Goal: Entertainment & Leisure: Consume media (video, audio)

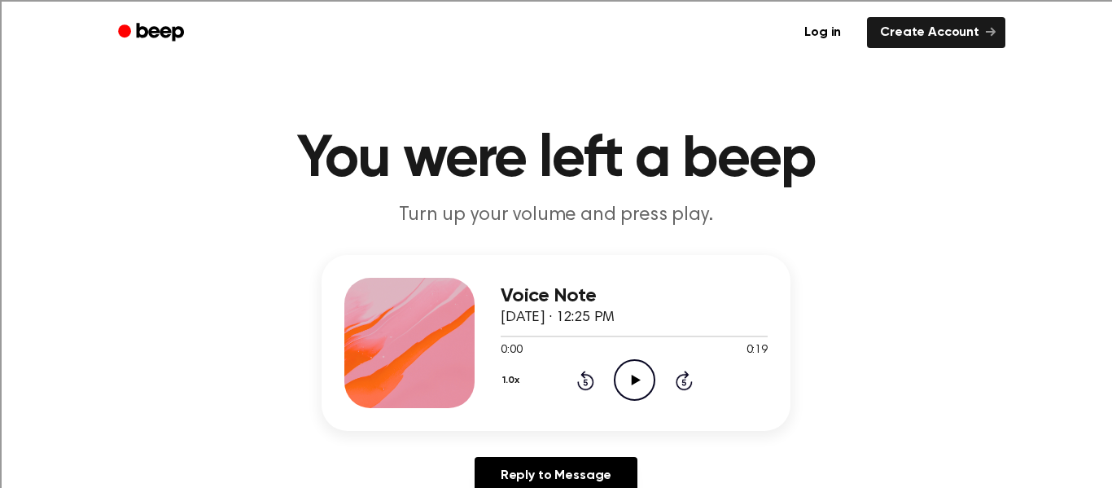
click at [626, 371] on icon "Play Audio" at bounding box center [635, 380] width 42 height 42
click at [621, 375] on icon "Play Audio" at bounding box center [635, 380] width 42 height 42
click at [627, 374] on icon "Play Audio" at bounding box center [635, 380] width 42 height 42
